Goal: Check status: Check status

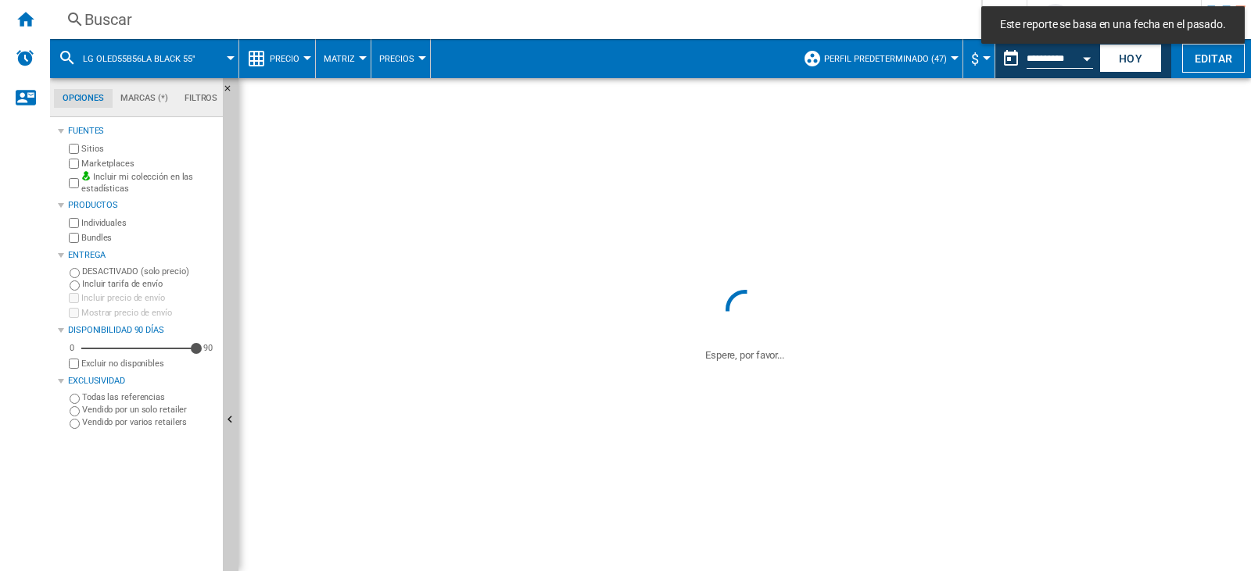
click at [1085, 57] on div "Open calendar" at bounding box center [1087, 59] width 8 height 4
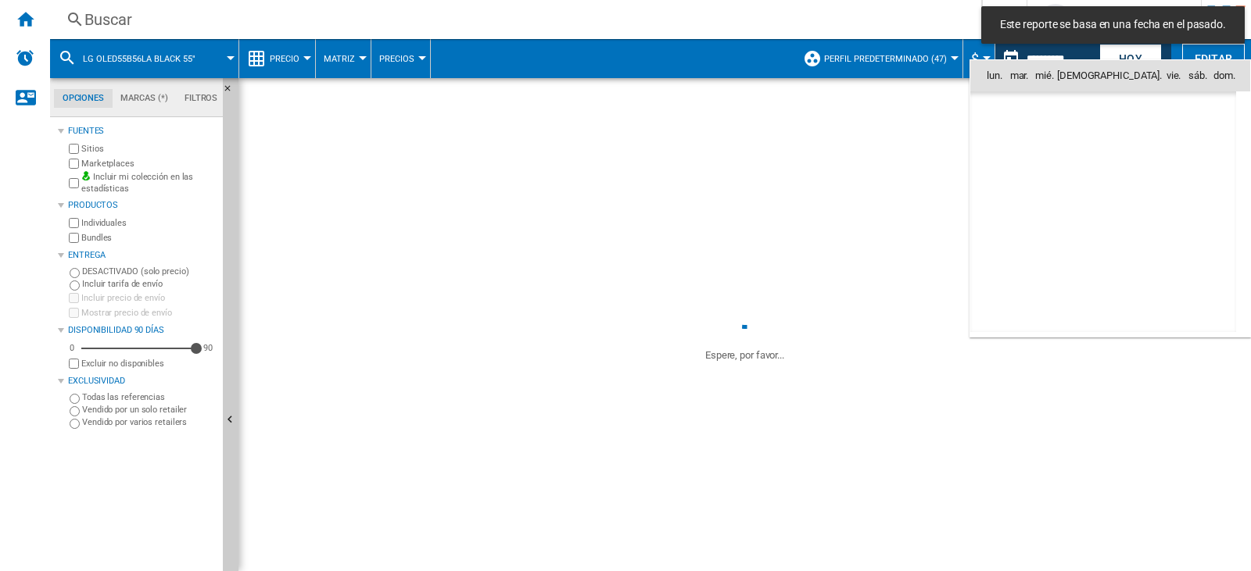
scroll to position [7251, 0]
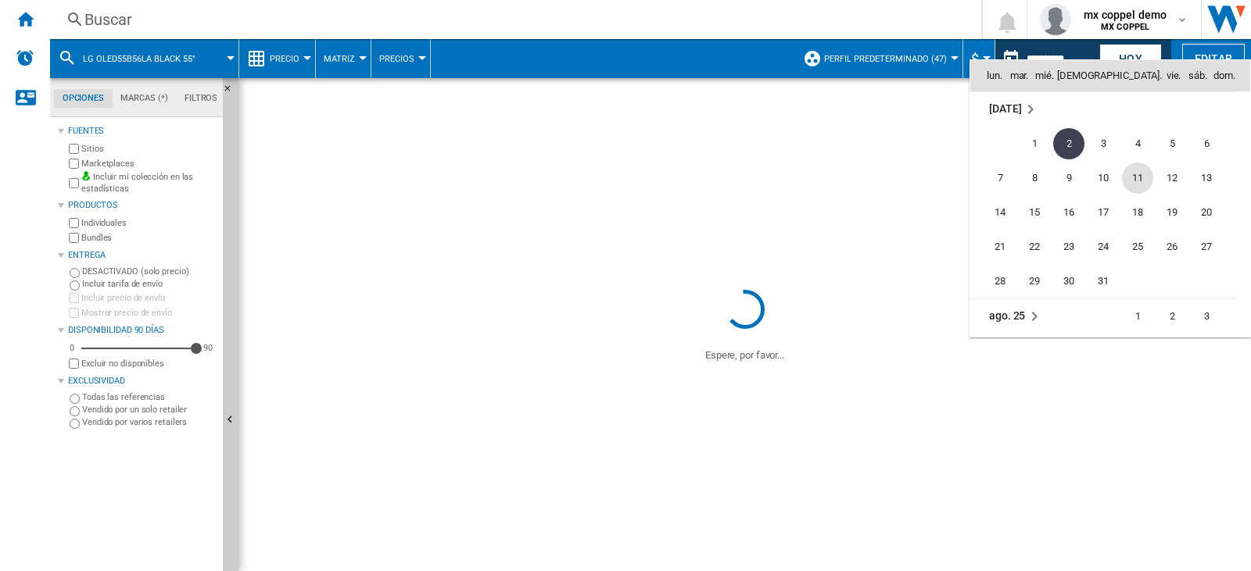
click at [1141, 179] on span "11" at bounding box center [1137, 178] width 31 height 31
type input "**********"
